Goal: Task Accomplishment & Management: Use online tool/utility

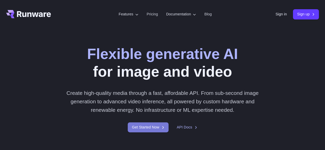
drag, startPoint x: 0, startPoint y: 0, endPoint x: 158, endPoint y: 135, distance: 208.0
click at [155, 133] on link "Get Started Now" at bounding box center [148, 128] width 41 height 10
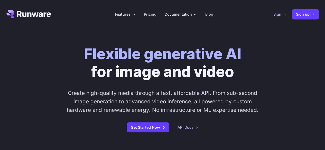
click at [284, 15] on link "Sign in" at bounding box center [279, 14] width 12 height 6
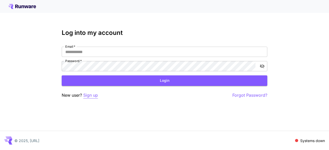
click at [92, 94] on p "Sign up" at bounding box center [90, 95] width 15 height 6
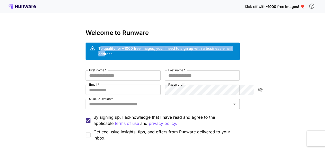
drag, startPoint x: 74, startPoint y: 48, endPoint x: 204, endPoint y: 59, distance: 130.2
click at [212, 49] on div "To qualify for ~1000 free images, you’ll need to sign up with a business email …" at bounding box center [166, 51] width 137 height 11
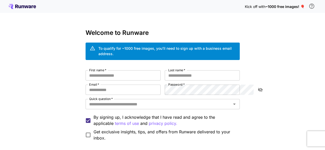
click at [195, 64] on div "Welcome to Runware To qualify for ~1000 free images, you’ll need to sign up wit…" at bounding box center [163, 100] width 154 height 143
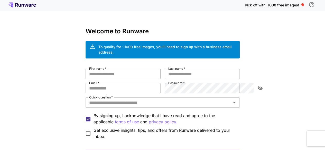
scroll to position [43, 0]
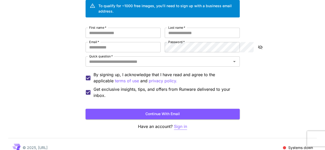
click at [184, 124] on p "Sign in" at bounding box center [180, 127] width 13 height 6
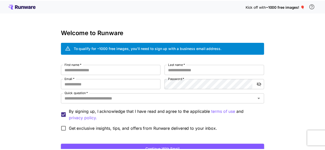
scroll to position [43, 0]
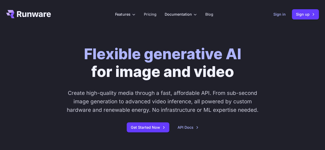
click at [277, 14] on link "Sign in" at bounding box center [279, 14] width 12 height 6
click at [305, 19] on link "Sign up" at bounding box center [305, 14] width 27 height 10
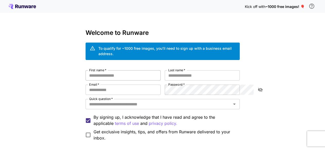
click at [103, 70] on input "First name   *" at bounding box center [123, 75] width 75 height 10
type input "********"
click at [176, 70] on input "Last name   *" at bounding box center [202, 75] width 75 height 10
click at [178, 105] on div "First name   * ******** First name   * Last name   * Last name   * Email   * Em…" at bounding box center [163, 105] width 154 height 71
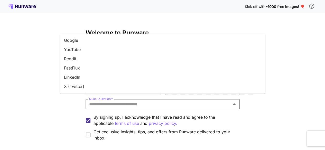
click at [193, 101] on input "Quick question   *" at bounding box center [158, 104] width 143 height 7
click at [80, 43] on li "Google" at bounding box center [162, 40] width 205 height 9
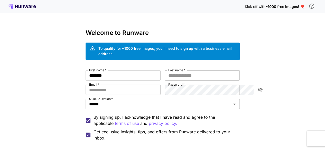
click at [213, 71] on input "Last name   *" at bounding box center [202, 75] width 75 height 10
type input "*"
type input "****"
click at [110, 90] on div "First name   * ******** First name   * Last name   * **** Last name   * Email  …" at bounding box center [163, 105] width 154 height 71
click at [113, 86] on input "Email   *" at bounding box center [123, 90] width 75 height 10
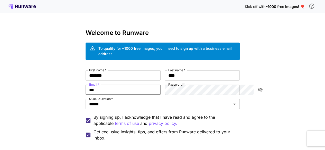
type input "**********"
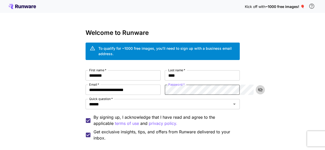
click at [264, 86] on button "toggle password visibility" at bounding box center [260, 89] width 9 height 9
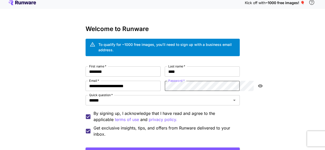
scroll to position [43, 0]
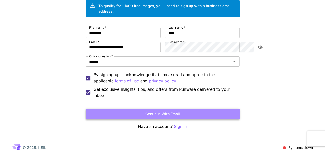
click at [131, 111] on button "Continue with email" at bounding box center [163, 114] width 154 height 11
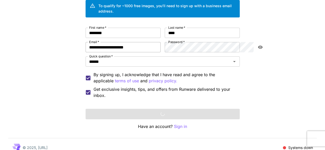
click at [149, 43] on div "**********" at bounding box center [163, 63] width 154 height 71
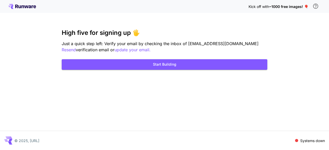
drag, startPoint x: 148, startPoint y: 36, endPoint x: 149, endPoint y: 39, distance: 2.7
click at [148, 36] on div "High five for signing up 🖐️ Just a quick step left: Verify your email by checki…" at bounding box center [164, 41] width 205 height 24
click at [162, 71] on div "Kick off with ~1000 free images! 🎈 High five for signing up 🖐️ Just a quick ste…" at bounding box center [164, 75] width 329 height 150
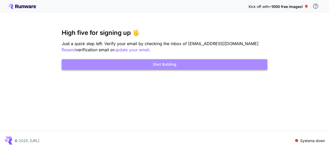
click at [164, 67] on button "Start Building" at bounding box center [164, 64] width 205 height 11
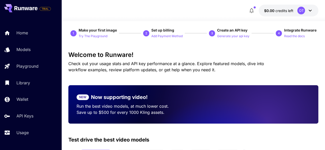
scroll to position [77, 0]
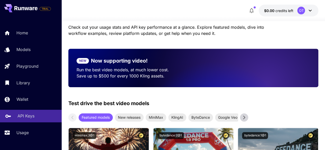
click at [22, 116] on p "API Keys" at bounding box center [25, 116] width 17 height 6
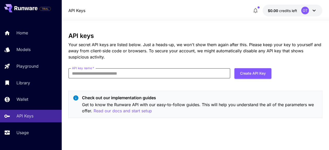
click at [183, 71] on input "API key name   *" at bounding box center [149, 73] width 162 height 10
type input "**********"
click at [246, 75] on button "Create API Key" at bounding box center [252, 73] width 37 height 11
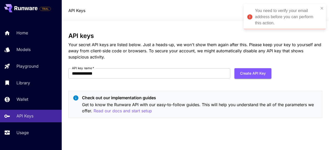
click at [286, 14] on div "You need to verify your email address before you can perform this action." at bounding box center [287, 17] width 64 height 18
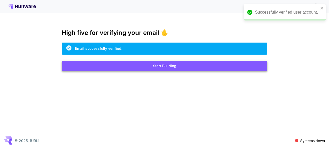
click at [152, 63] on button "Start Building" at bounding box center [164, 66] width 205 height 11
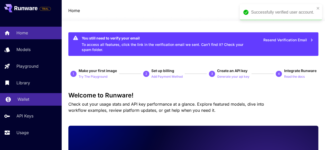
click at [24, 114] on p "API Keys" at bounding box center [24, 116] width 17 height 6
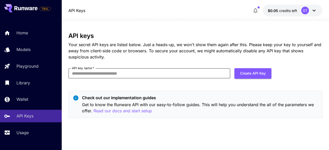
click at [129, 73] on input "API key name   *" at bounding box center [149, 73] width 162 height 10
type input "**********"
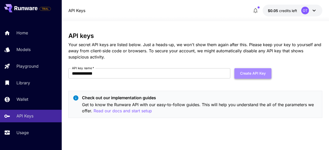
click at [265, 76] on button "Create API Key" at bounding box center [252, 73] width 37 height 11
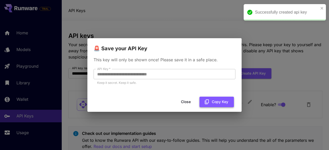
click at [214, 101] on button "Copy Key" at bounding box center [216, 102] width 34 height 11
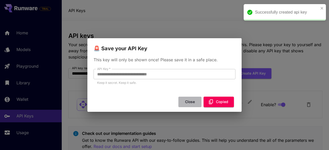
click at [190, 103] on button "Close" at bounding box center [189, 102] width 23 height 11
